Goal: Find specific page/section: Find specific page/section

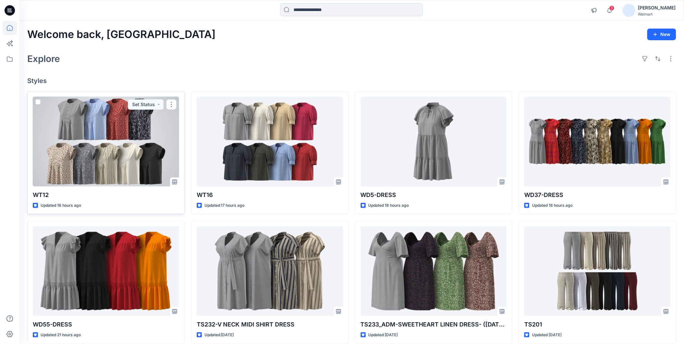
click at [99, 149] on div at bounding box center [106, 142] width 146 height 90
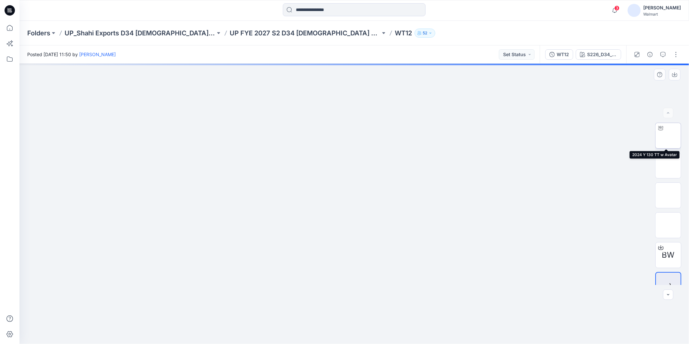
click at [668, 136] on img at bounding box center [668, 136] width 0 height 0
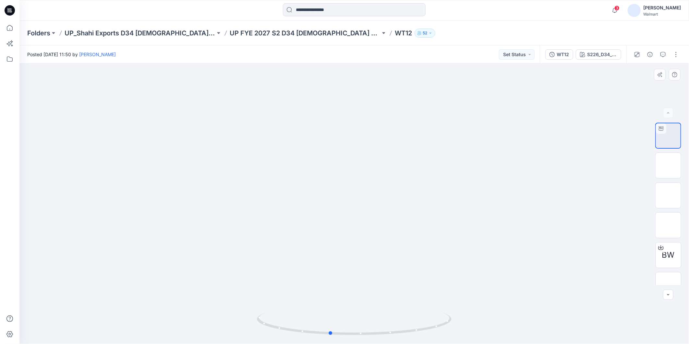
drag, startPoint x: 406, startPoint y: 330, endPoint x: 382, endPoint y: 308, distance: 32.8
click at [382, 308] on div at bounding box center [354, 204] width 670 height 280
click at [668, 195] on img at bounding box center [668, 195] width 0 height 0
click at [13, 27] on icon at bounding box center [10, 28] width 14 height 14
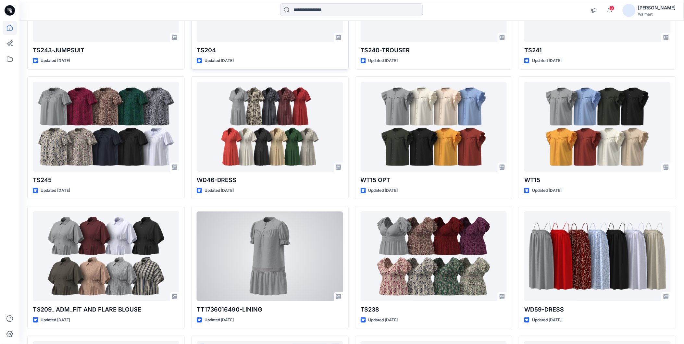
scroll to position [758, 0]
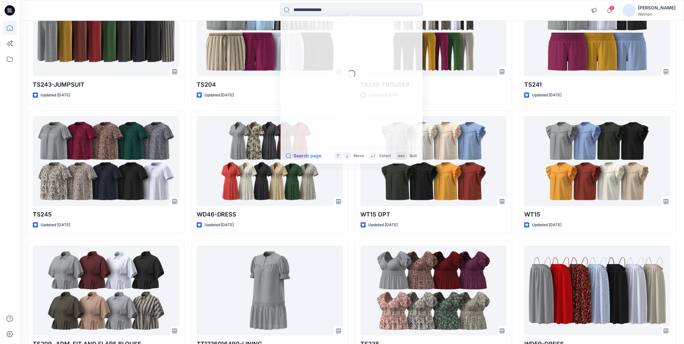
click at [307, 10] on input at bounding box center [351, 9] width 143 height 13
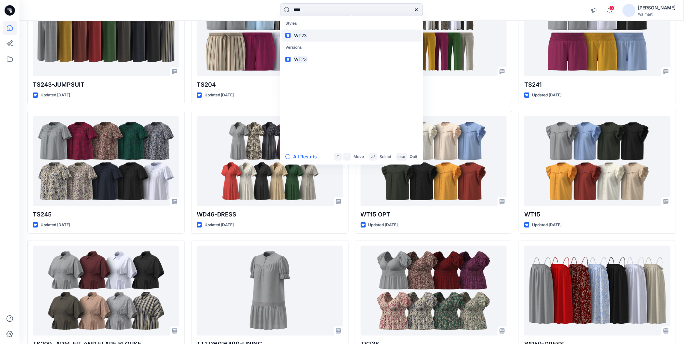
type input "****"
click at [314, 33] on link "WT23" at bounding box center [351, 36] width 140 height 12
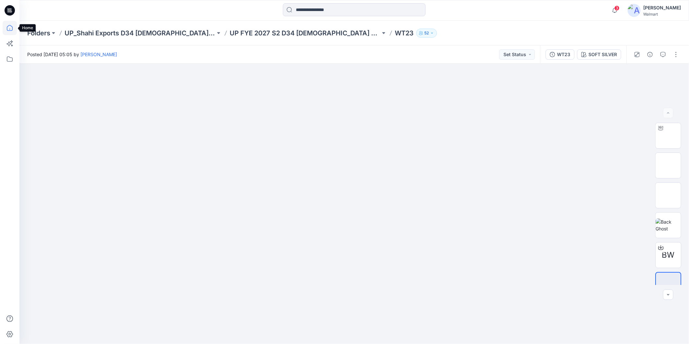
click at [12, 30] on icon at bounding box center [10, 28] width 6 height 6
